Goal: Book appointment/travel/reservation

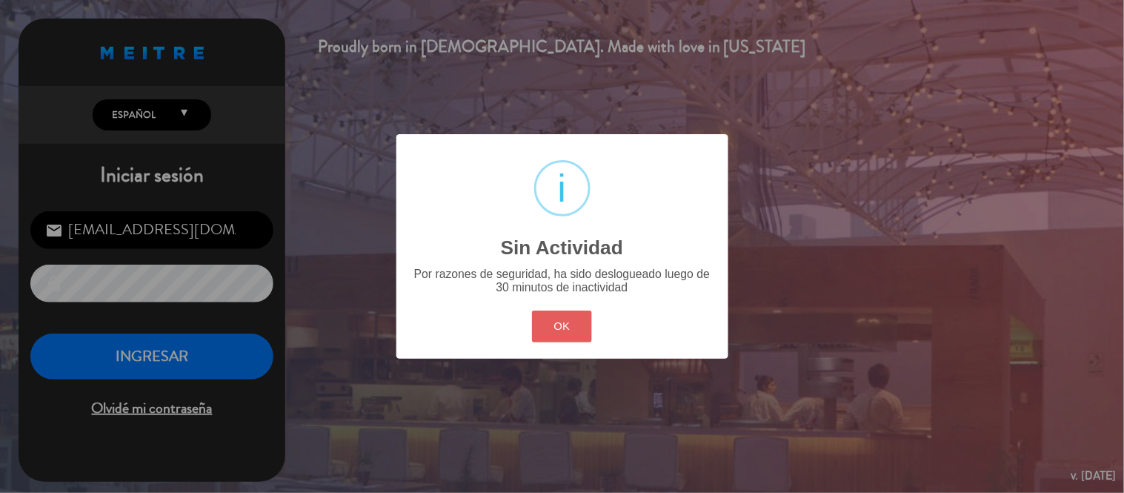
drag, startPoint x: 0, startPoint y: 0, endPoint x: 552, endPoint y: 321, distance: 638.3
click at [552, 321] on button "OK" at bounding box center [562, 326] width 60 height 32
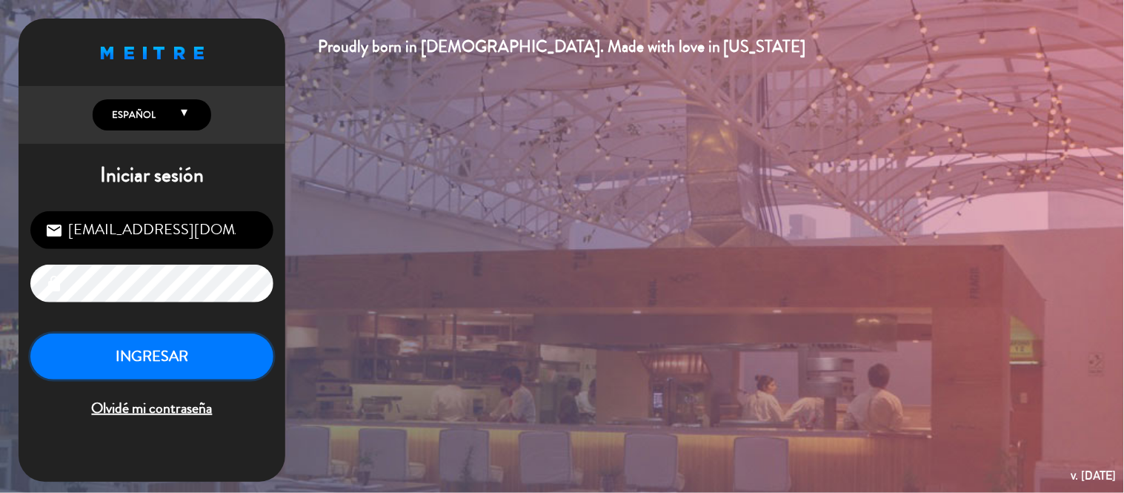
click at [197, 350] on button "INGRESAR" at bounding box center [151, 356] width 243 height 47
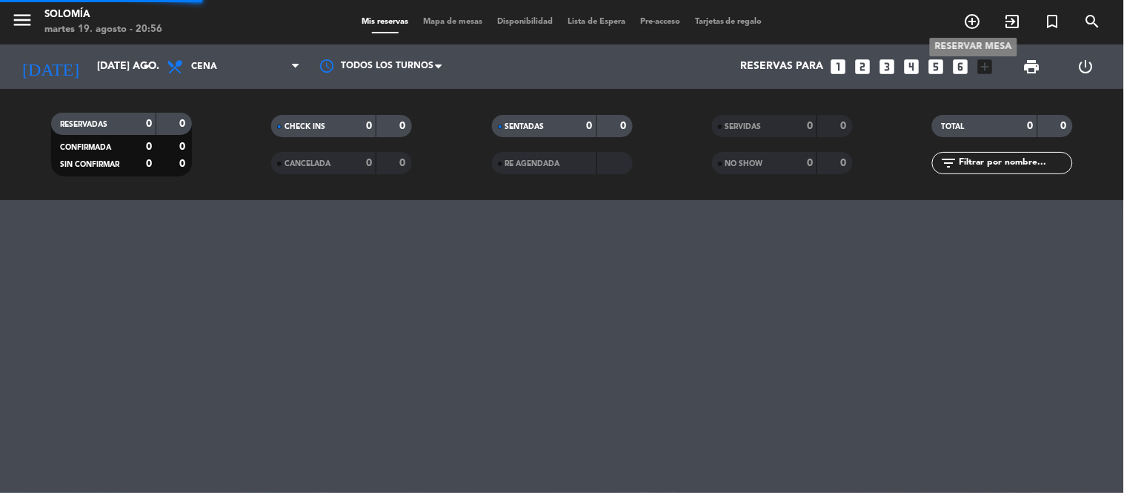
click at [969, 19] on icon "add_circle_outline" at bounding box center [973, 22] width 18 height 18
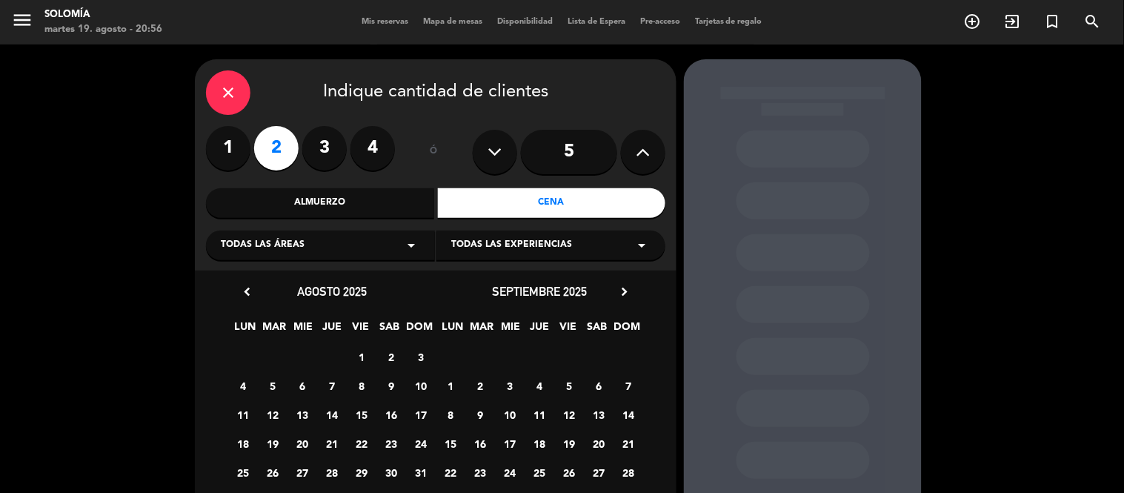
click at [368, 149] on label "4" at bounding box center [372, 148] width 44 height 44
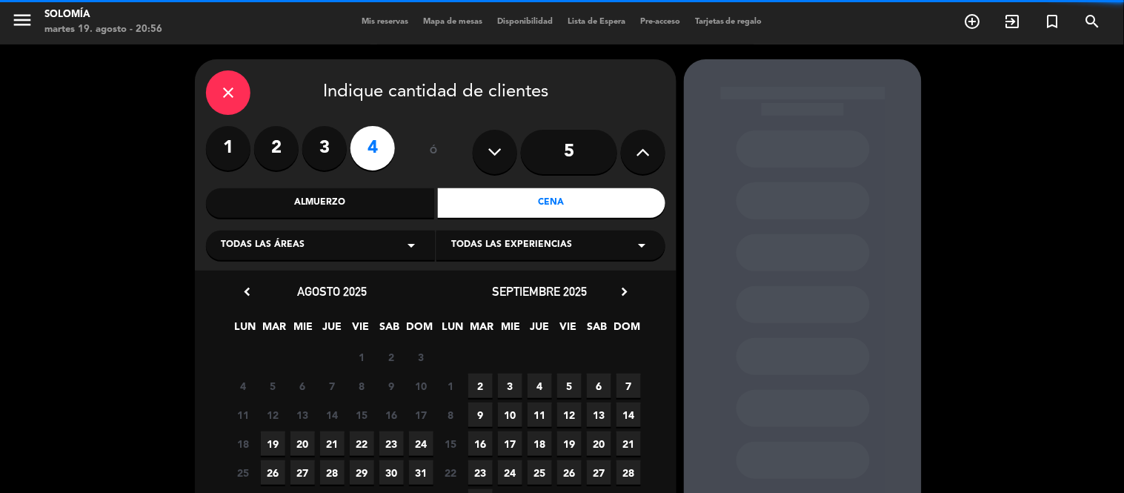
click at [563, 199] on div "Cena" at bounding box center [552, 203] width 228 height 30
click at [635, 247] on icon "arrow_drop_down" at bounding box center [642, 245] width 18 height 18
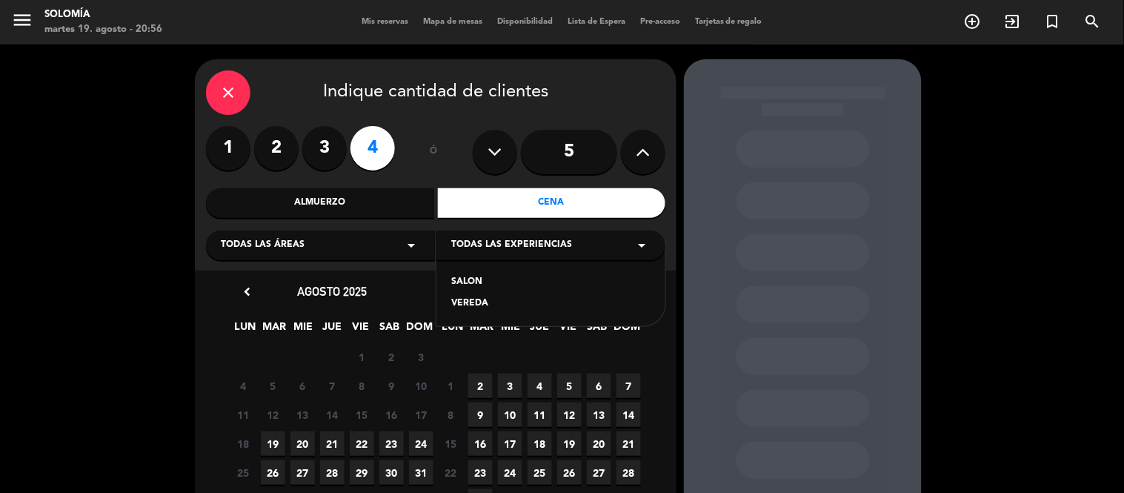
click at [491, 283] on div "SALON" at bounding box center [550, 282] width 199 height 15
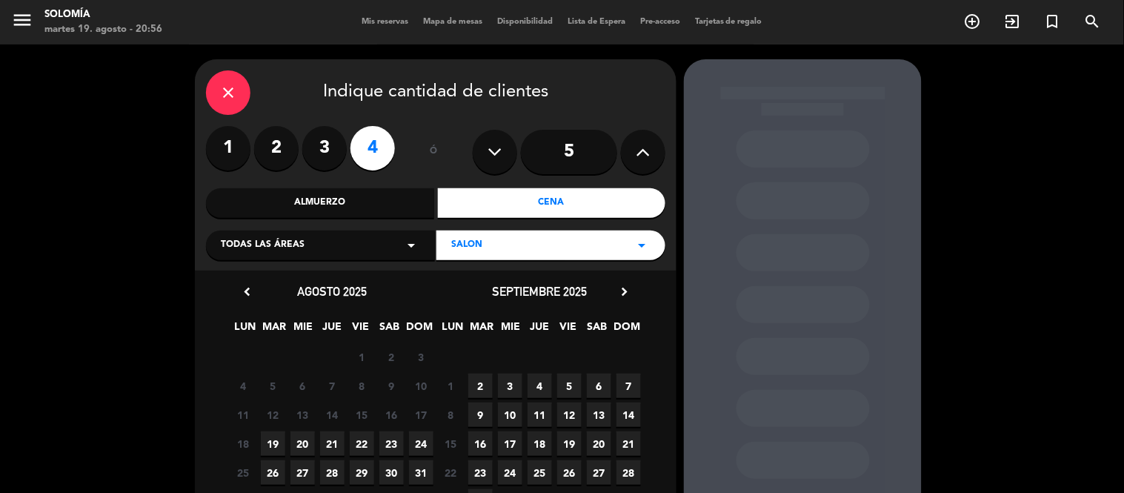
click at [304, 442] on span "20" at bounding box center [302, 443] width 24 height 24
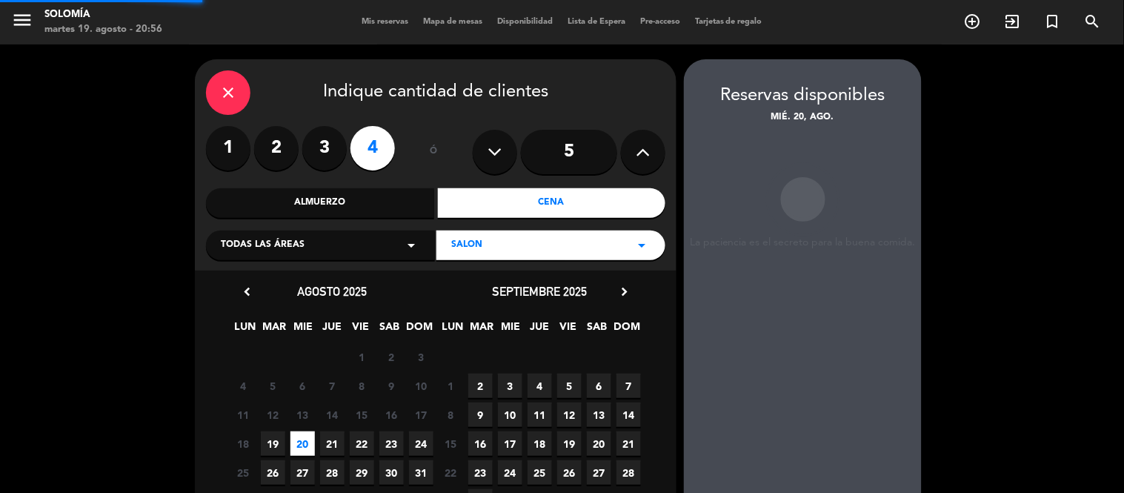
scroll to position [59, 0]
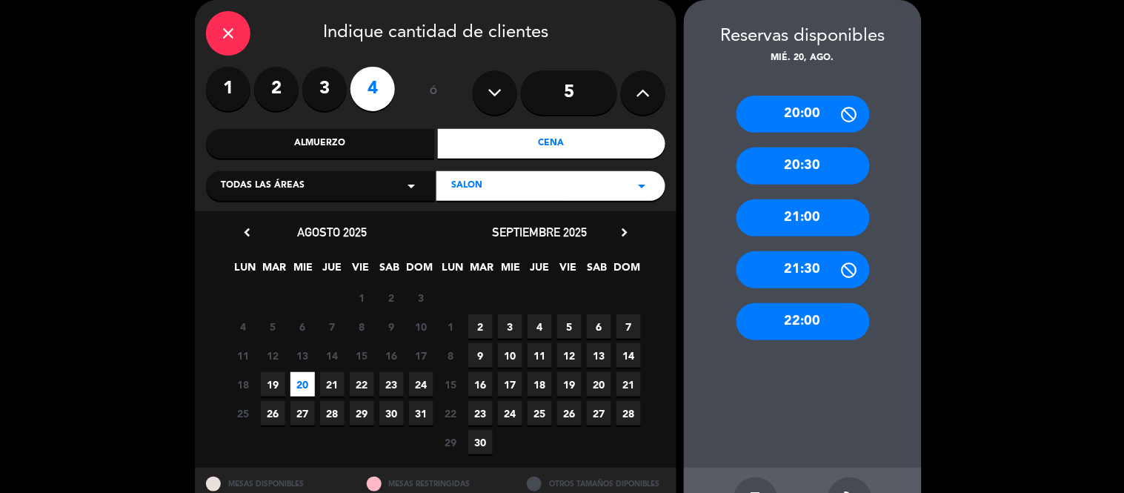
click at [810, 216] on div "21:00" at bounding box center [802, 217] width 133 height 37
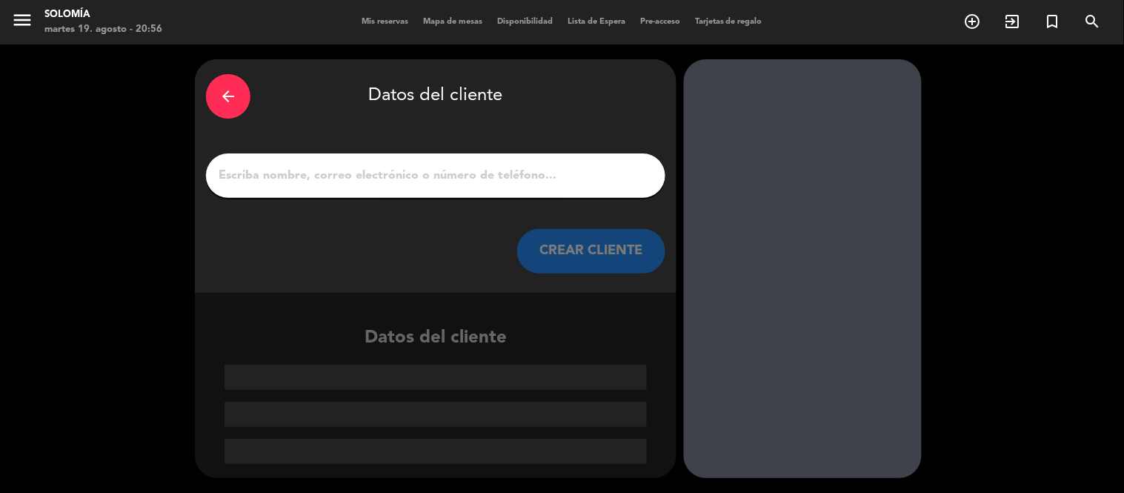
scroll to position [0, 0]
click at [258, 151] on div "arrow_back Datos del cliente CREAR CLIENTE" at bounding box center [435, 175] width 481 height 233
click at [253, 168] on input "1" at bounding box center [435, 175] width 437 height 21
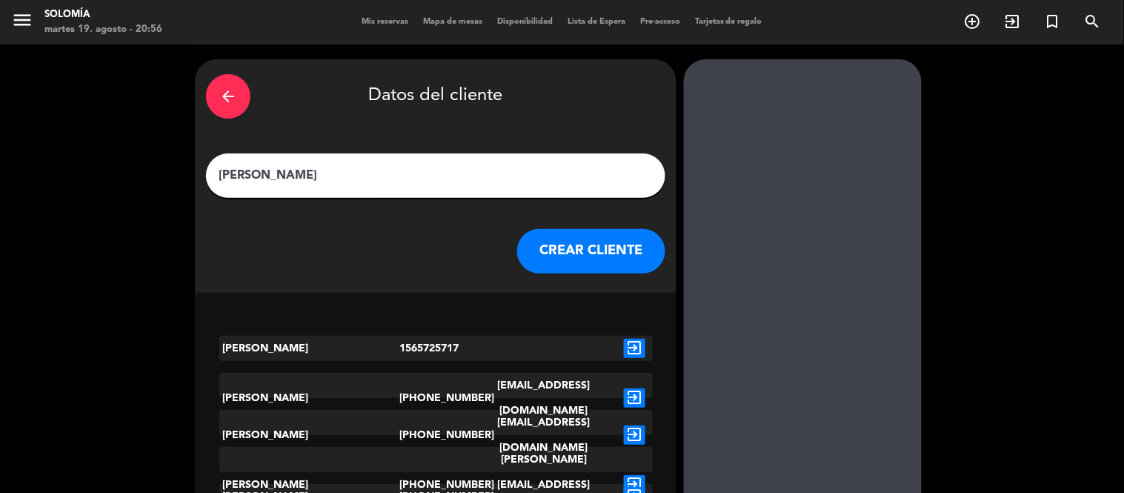
type input "[PERSON_NAME]"
click at [575, 247] on button "CREAR CLIENTE" at bounding box center [591, 251] width 148 height 44
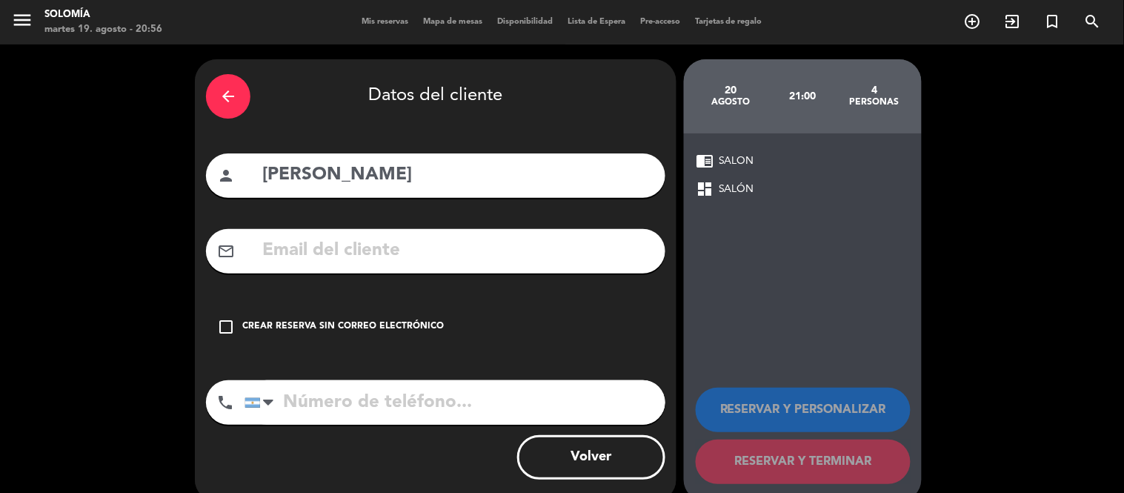
drag, startPoint x: 221, startPoint y: 319, endPoint x: 247, endPoint y: 345, distance: 36.7
click at [224, 323] on icon "check_box_outline_blank" at bounding box center [226, 327] width 18 height 18
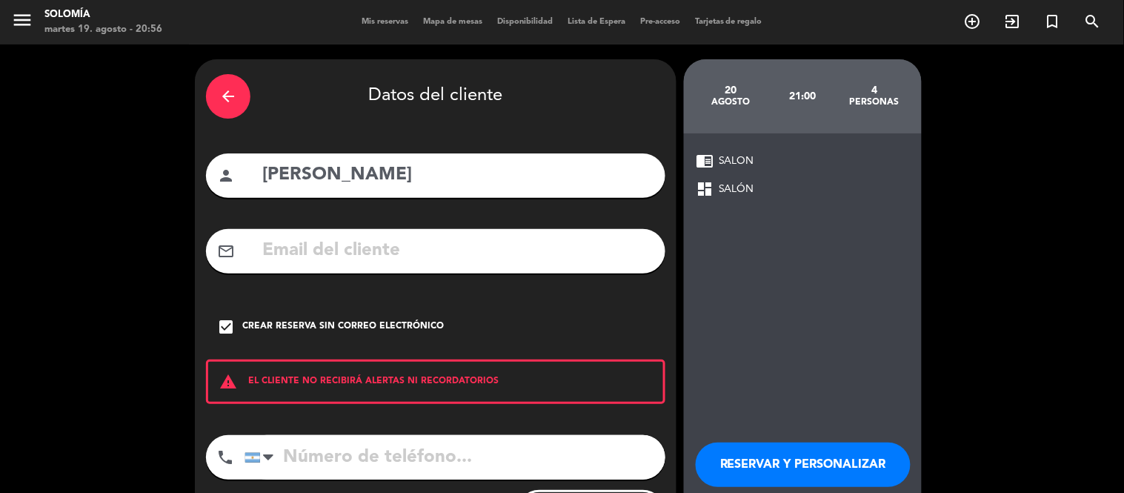
click at [282, 445] on input "tel" at bounding box center [454, 457] width 421 height 44
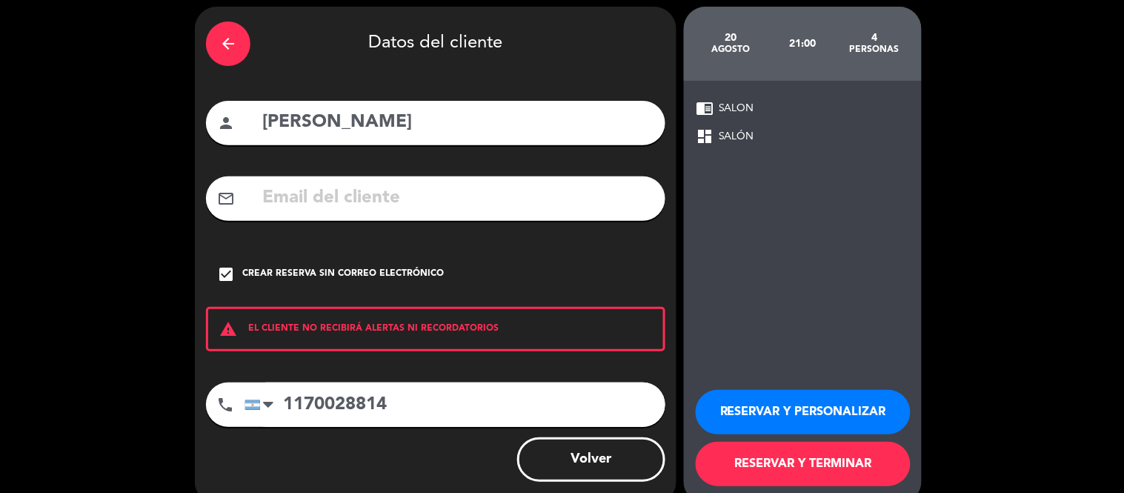
scroll to position [78, 0]
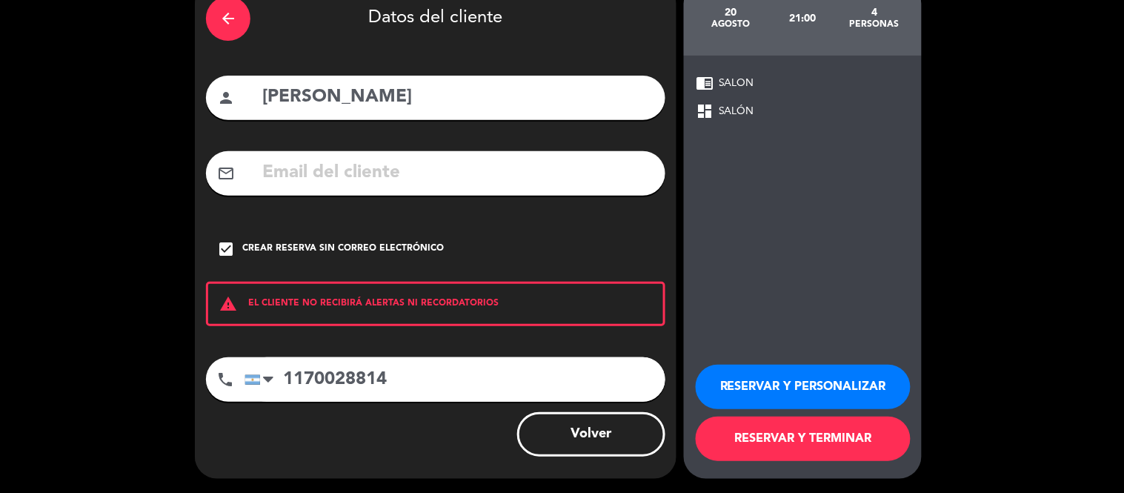
type input "1170028814"
click at [801, 439] on button "RESERVAR Y TERMINAR" at bounding box center [803, 438] width 215 height 44
